Goal: Find specific fact: Find specific fact

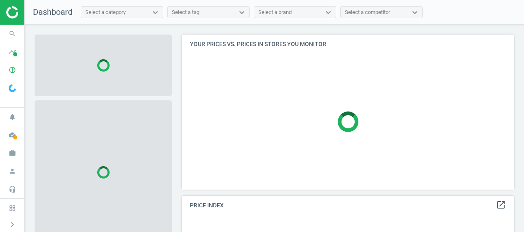
scroll to position [167, 339]
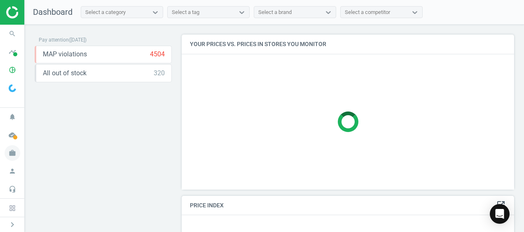
click at [13, 149] on icon "work" at bounding box center [13, 154] width 16 height 16
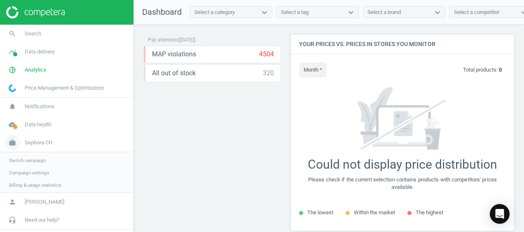
scroll to position [209, 230]
click at [21, 158] on span "Switch campaign" at bounding box center [27, 160] width 37 height 7
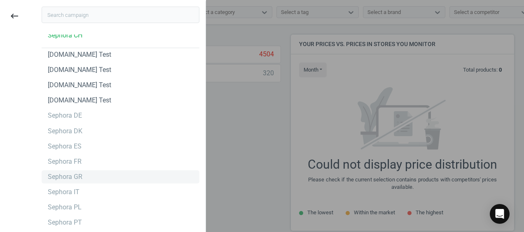
scroll to position [0, 0]
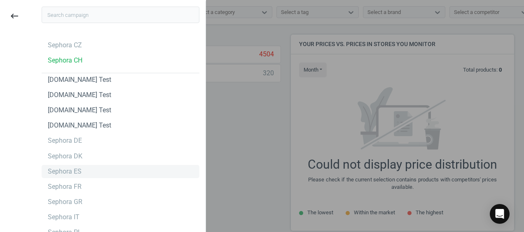
click at [59, 174] on div "Sephora ES" at bounding box center [65, 171] width 34 height 9
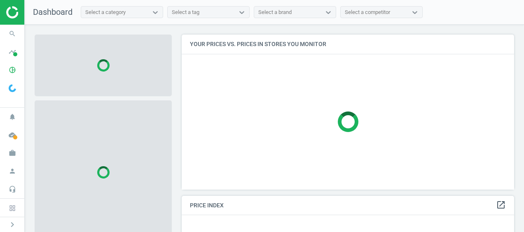
scroll to position [167, 339]
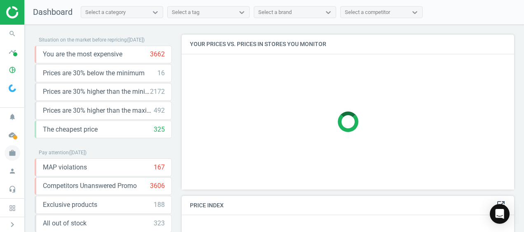
click at [16, 152] on icon "work" at bounding box center [13, 154] width 16 height 16
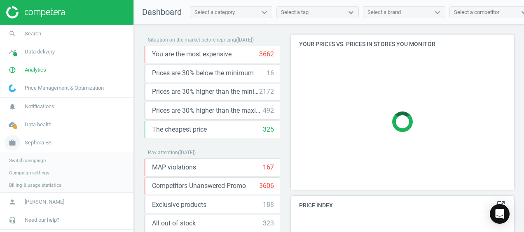
scroll to position [4, 4]
click at [10, 67] on icon "pie_chart_outlined" at bounding box center [13, 70] width 16 height 16
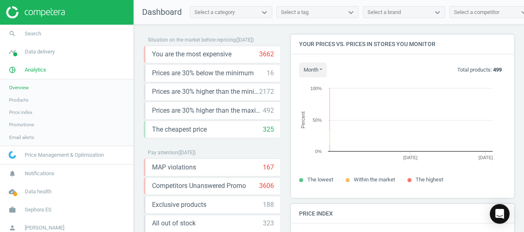
scroll to position [176, 230]
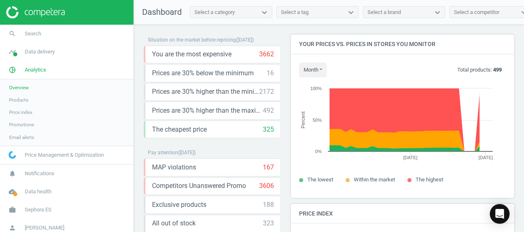
click at [18, 101] on span "Products" at bounding box center [18, 100] width 19 height 7
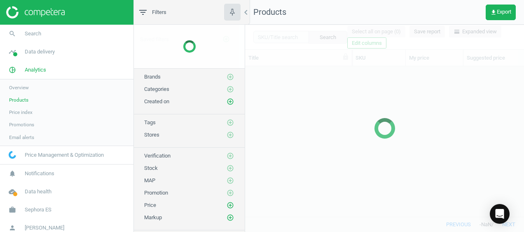
scroll to position [138, 272]
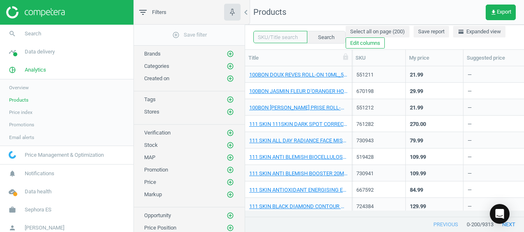
click at [279, 39] on input "text" at bounding box center [280, 37] width 54 height 12
paste input "739222"
type input "739222"
click at [312, 32] on button "Search" at bounding box center [326, 37] width 39 height 12
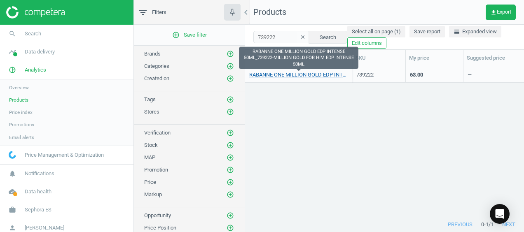
click at [290, 75] on link "RABANNE ONE MILLION GOLD EDP INTENSE 50ML_739222-MILLION GOLD FOR HIM EDP INTEN…" at bounding box center [298, 74] width 99 height 7
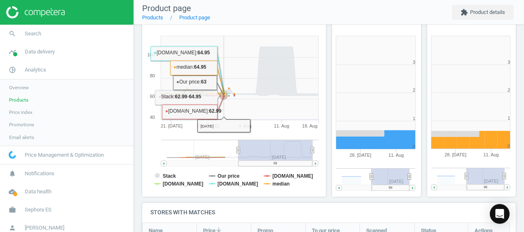
scroll to position [227, 0]
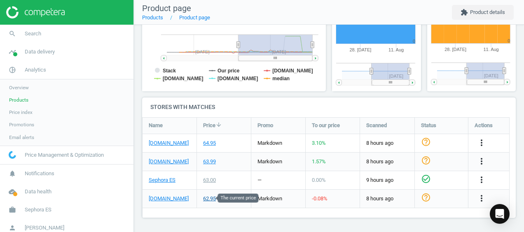
click at [205, 197] on div "62.95" at bounding box center [209, 198] width 13 height 7
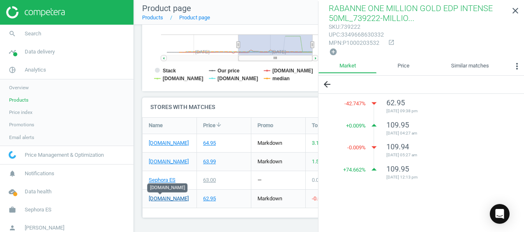
click at [169, 200] on link "[DOMAIN_NAME]" at bounding box center [169, 198] width 40 height 7
